Goal: Information Seeking & Learning: Check status

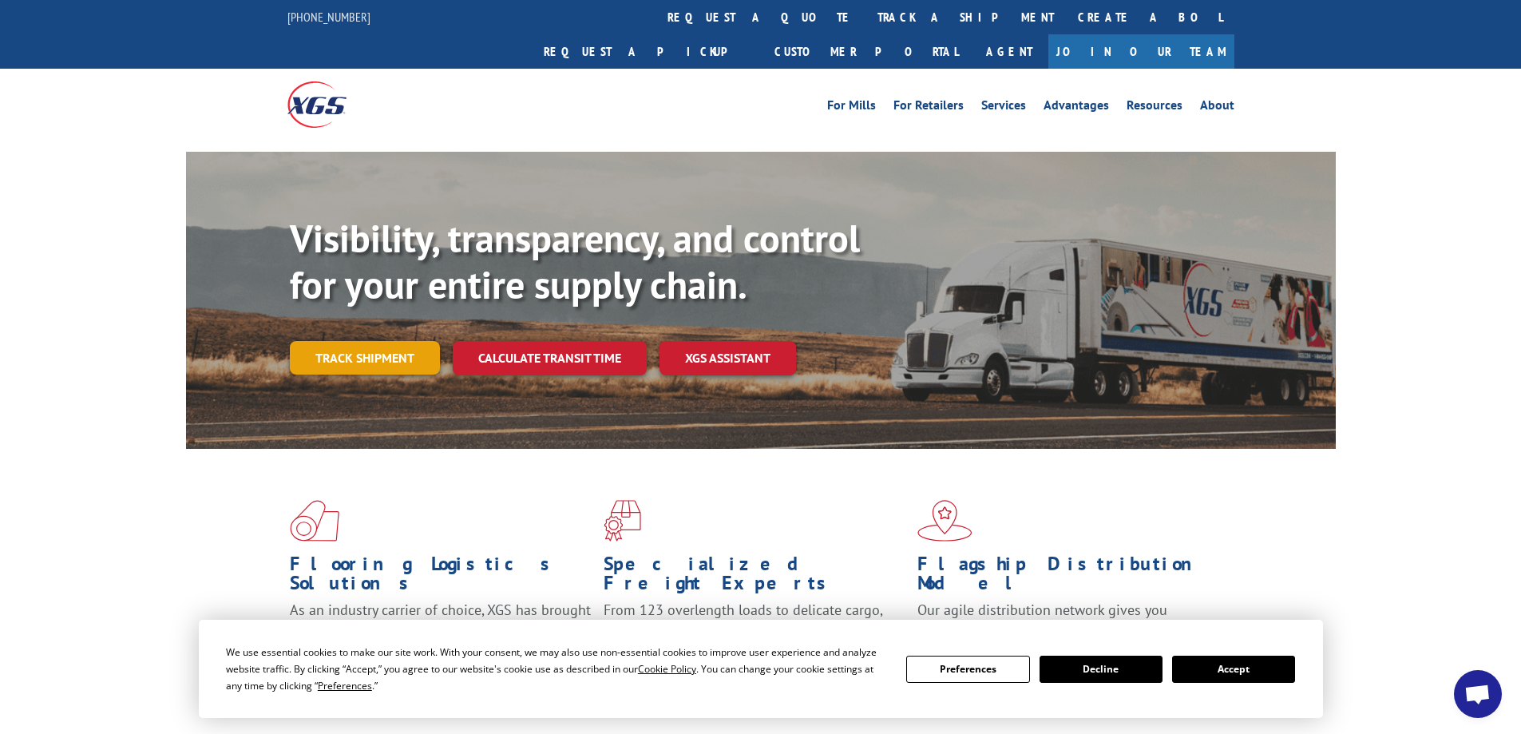
click at [339, 341] on link "Track shipment" at bounding box center [365, 358] width 150 height 34
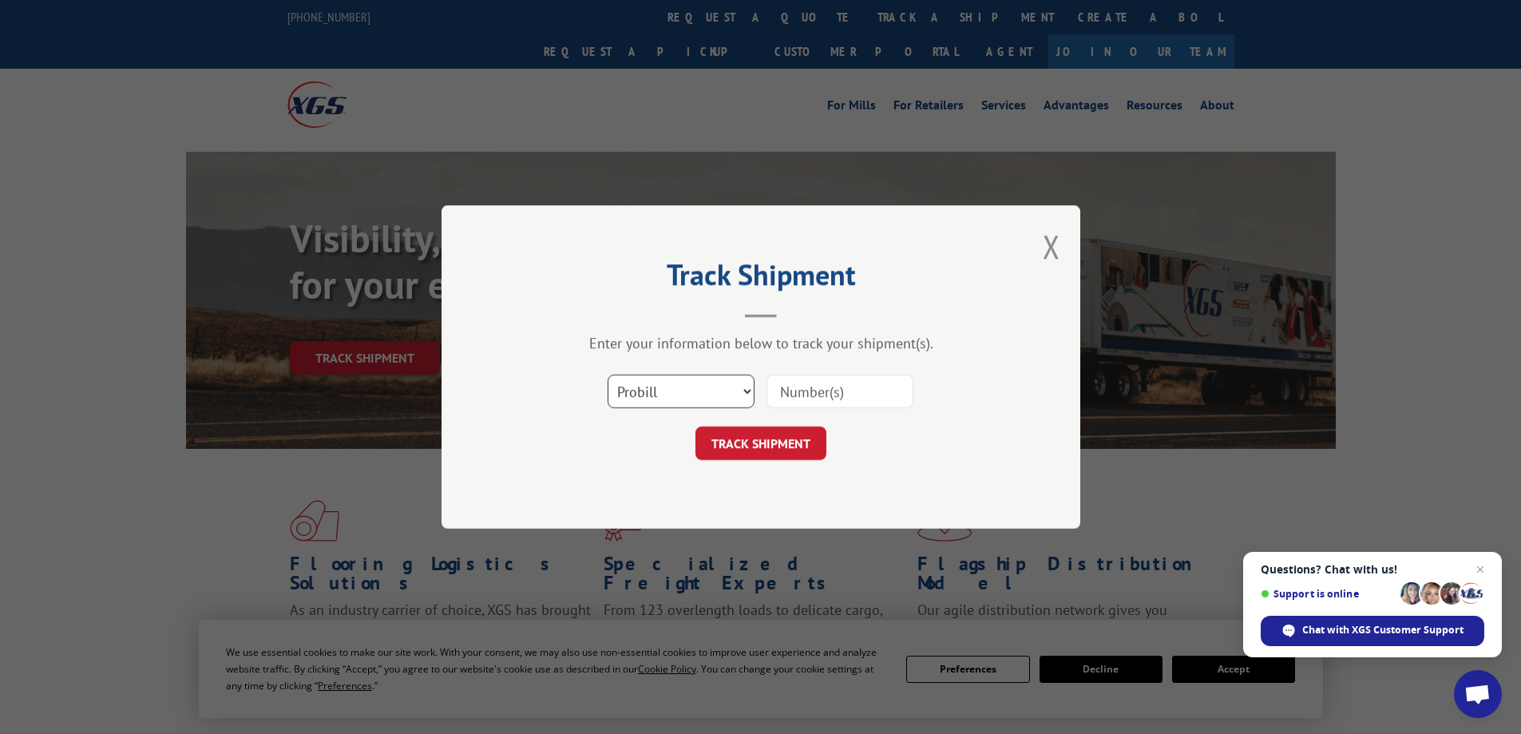
click at [728, 377] on select "Select category... Probill BOL PO" at bounding box center [681, 391] width 147 height 34
select select "bol"
click at [608, 374] on select "Select category... Probill BOL PO" at bounding box center [681, 391] width 147 height 34
click at [817, 389] on input at bounding box center [839, 391] width 147 height 34
type input "433753"
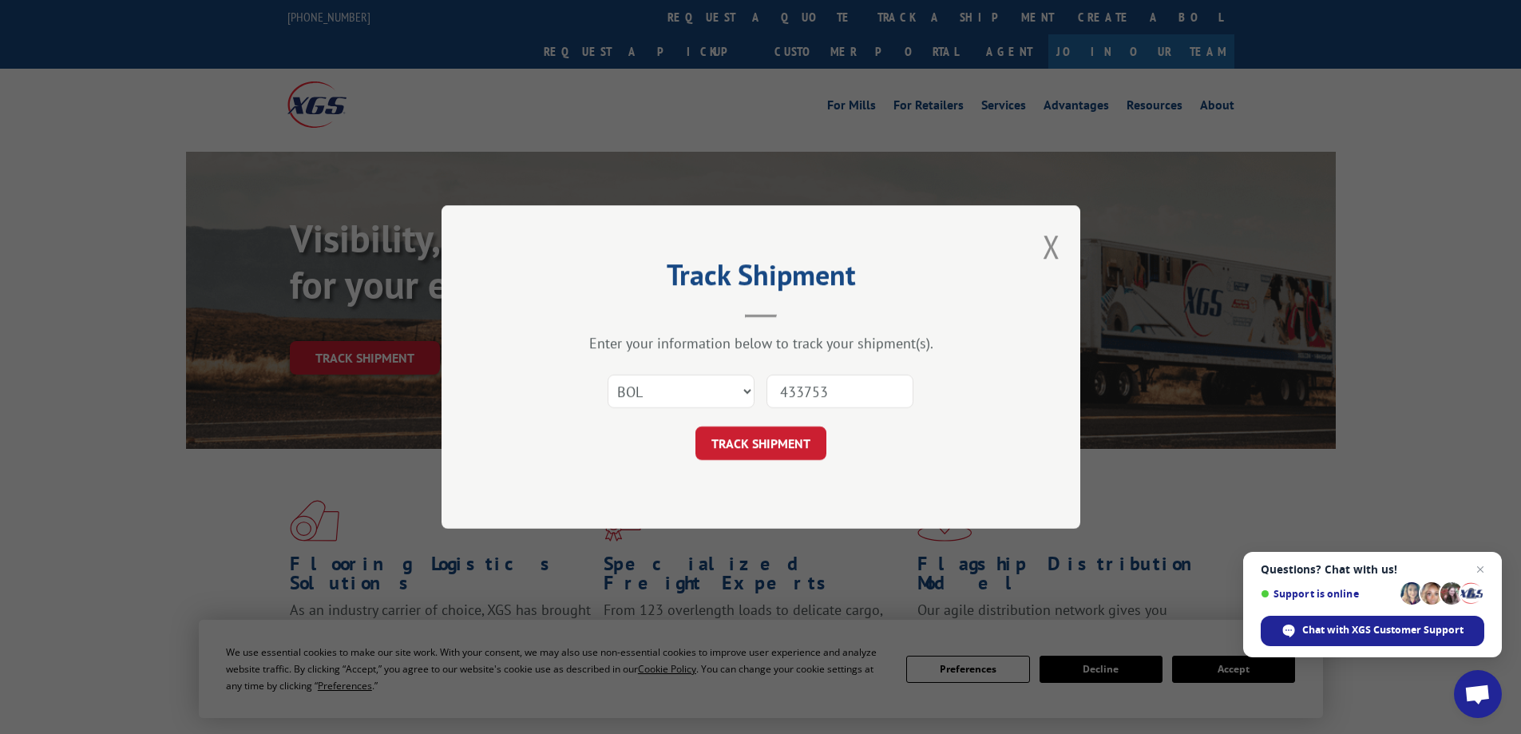
click button "TRACK SHIPMENT" at bounding box center [760, 443] width 131 height 34
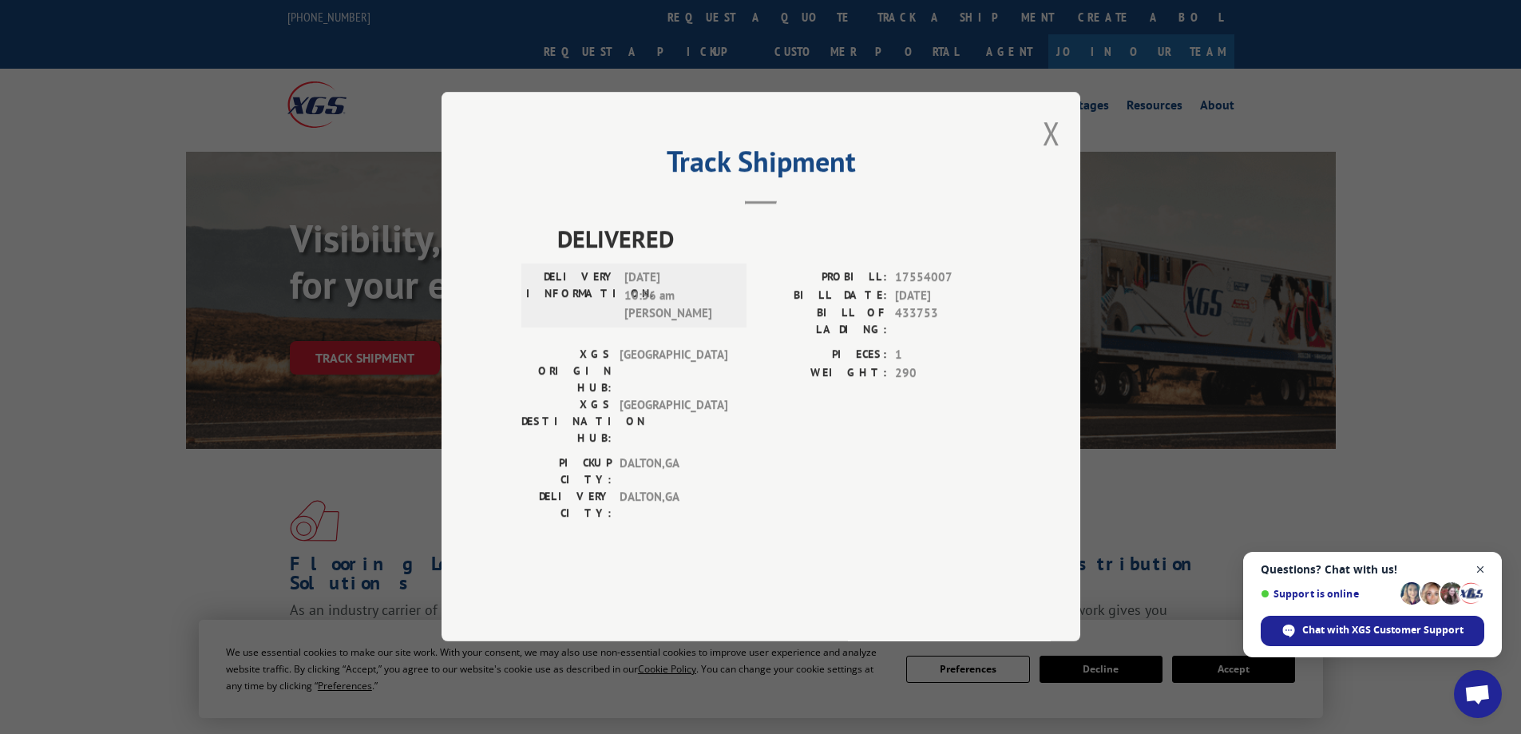
click at [1478, 564] on span "Close chat" at bounding box center [1481, 570] width 20 height 20
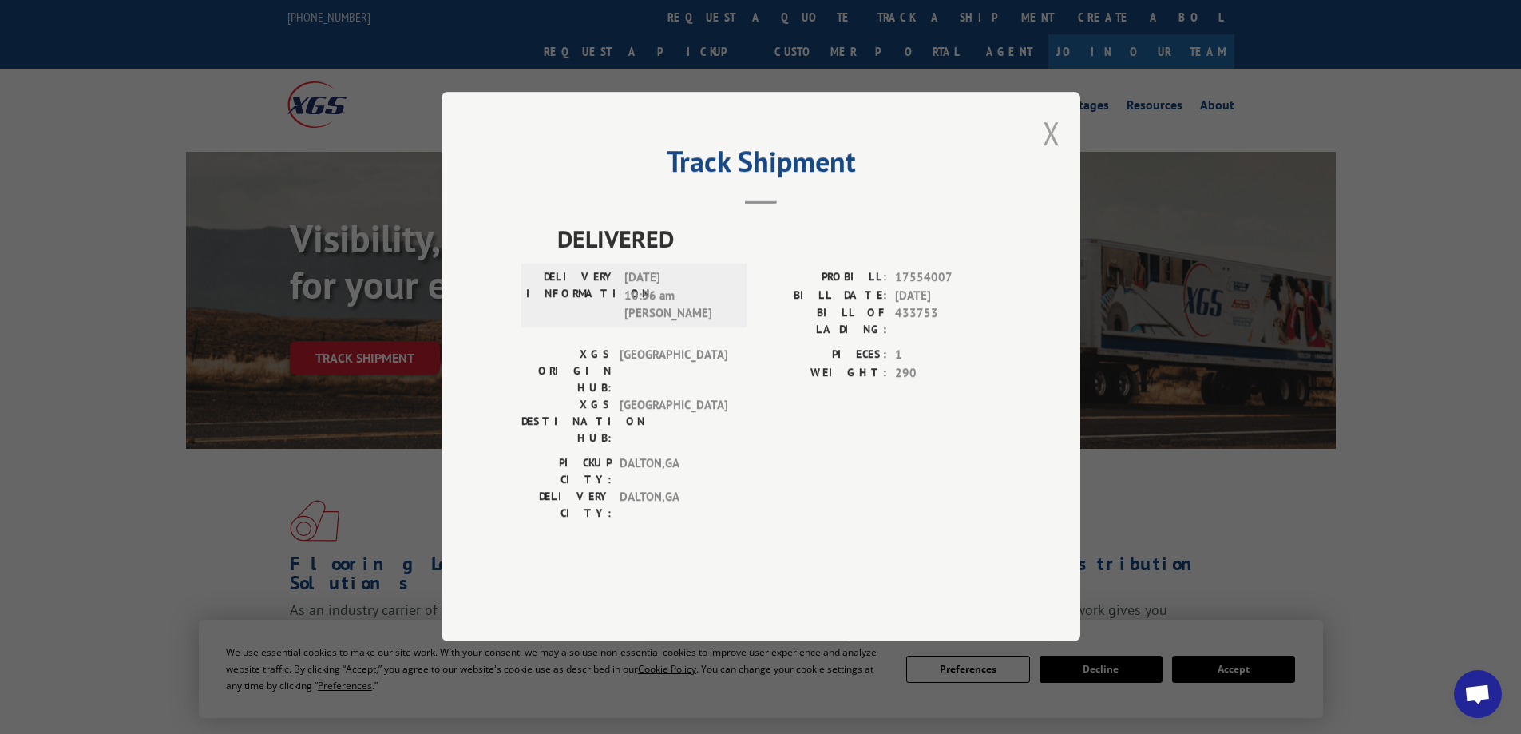
click at [1054, 154] on button "Close modal" at bounding box center [1052, 133] width 18 height 42
